Goal: Navigation & Orientation: Understand site structure

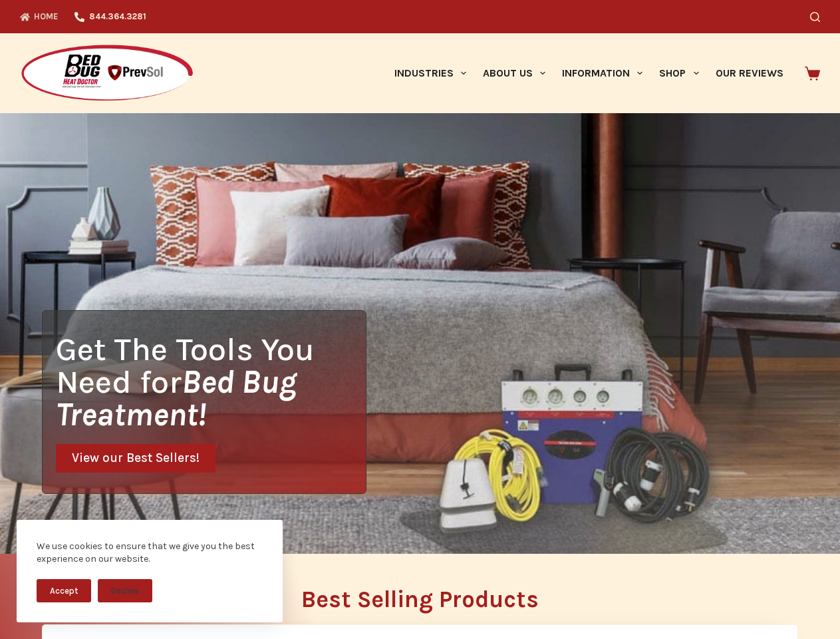
click at [420, 319] on div "Get The Tools You Need for Bed Bug Treatment! View our Best Sellers!" at bounding box center [420, 333] width 840 height 440
click at [64, 590] on button "Accept" at bounding box center [64, 590] width 55 height 23
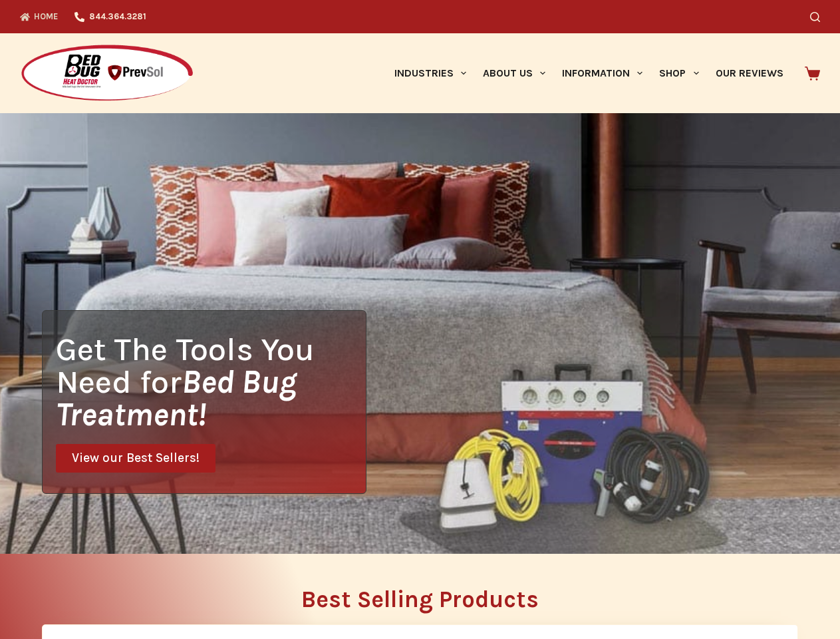
click at [125, 590] on button "Decline" at bounding box center [125, 600] width 55 height 23
click at [820, 17] on icon "Search" at bounding box center [815, 17] width 10 height 10
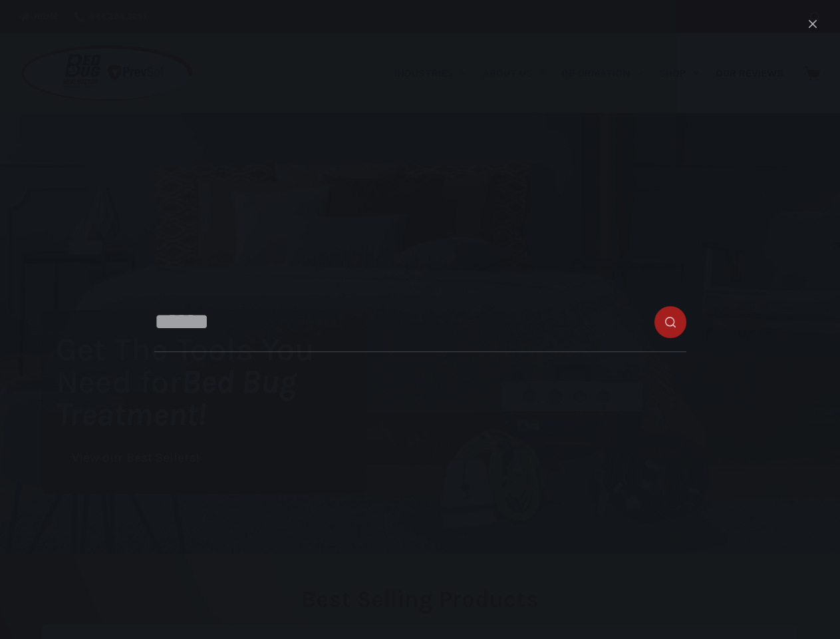
click at [435, 73] on link "Industries" at bounding box center [430, 73] width 88 height 80
click at [520, 73] on link "About Us" at bounding box center [513, 73] width 79 height 80
click at [608, 73] on link "Information" at bounding box center [602, 73] width 97 height 80
click at [685, 73] on link "Shop" at bounding box center [679, 73] width 56 height 80
